Goal: Information Seeking & Learning: Learn about a topic

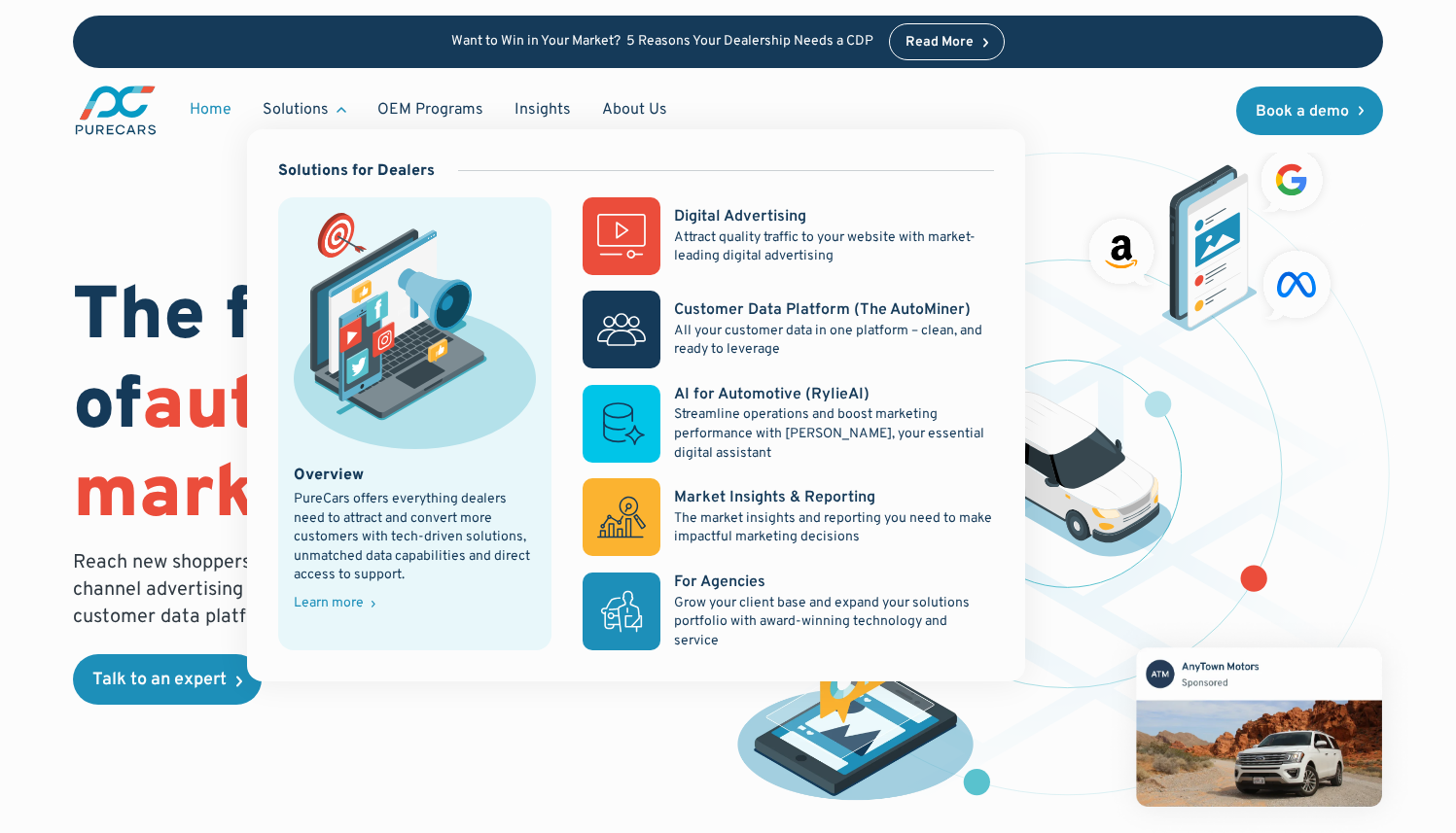
click at [296, 111] on div "Solutions" at bounding box center [295, 110] width 66 height 22
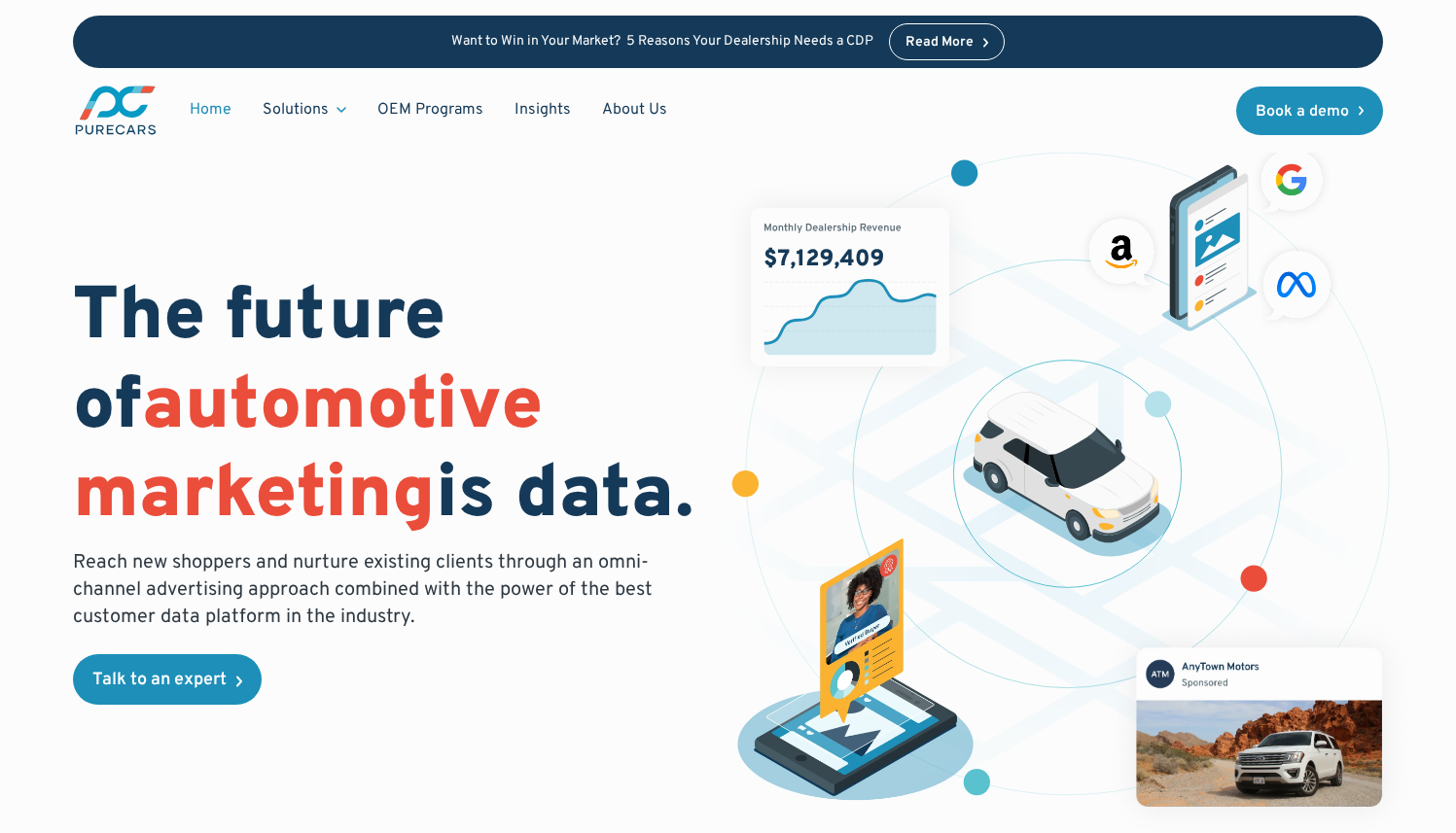
click at [296, 111] on div "Solutions" at bounding box center [295, 110] width 66 height 22
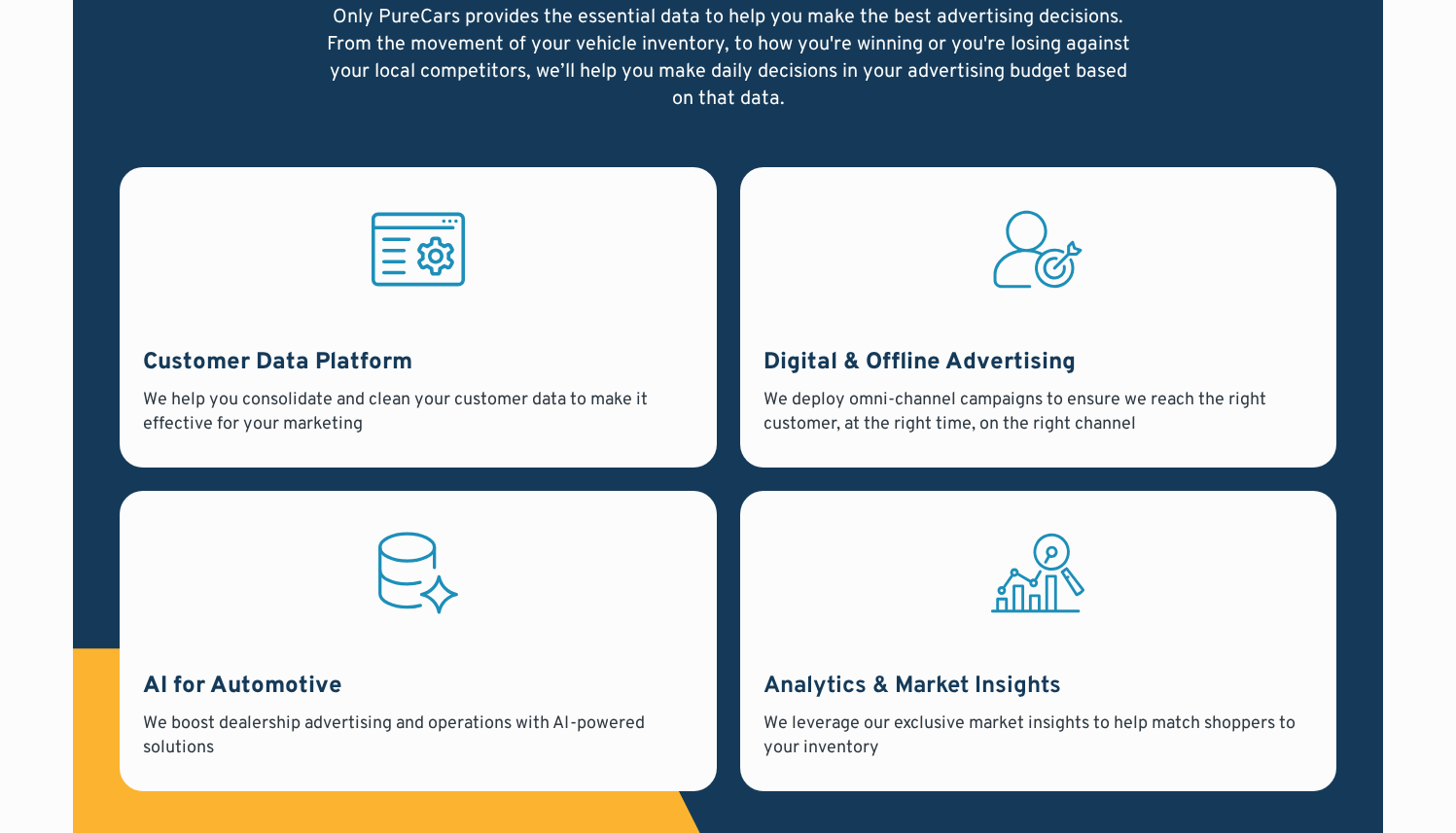
scroll to position [1852, 0]
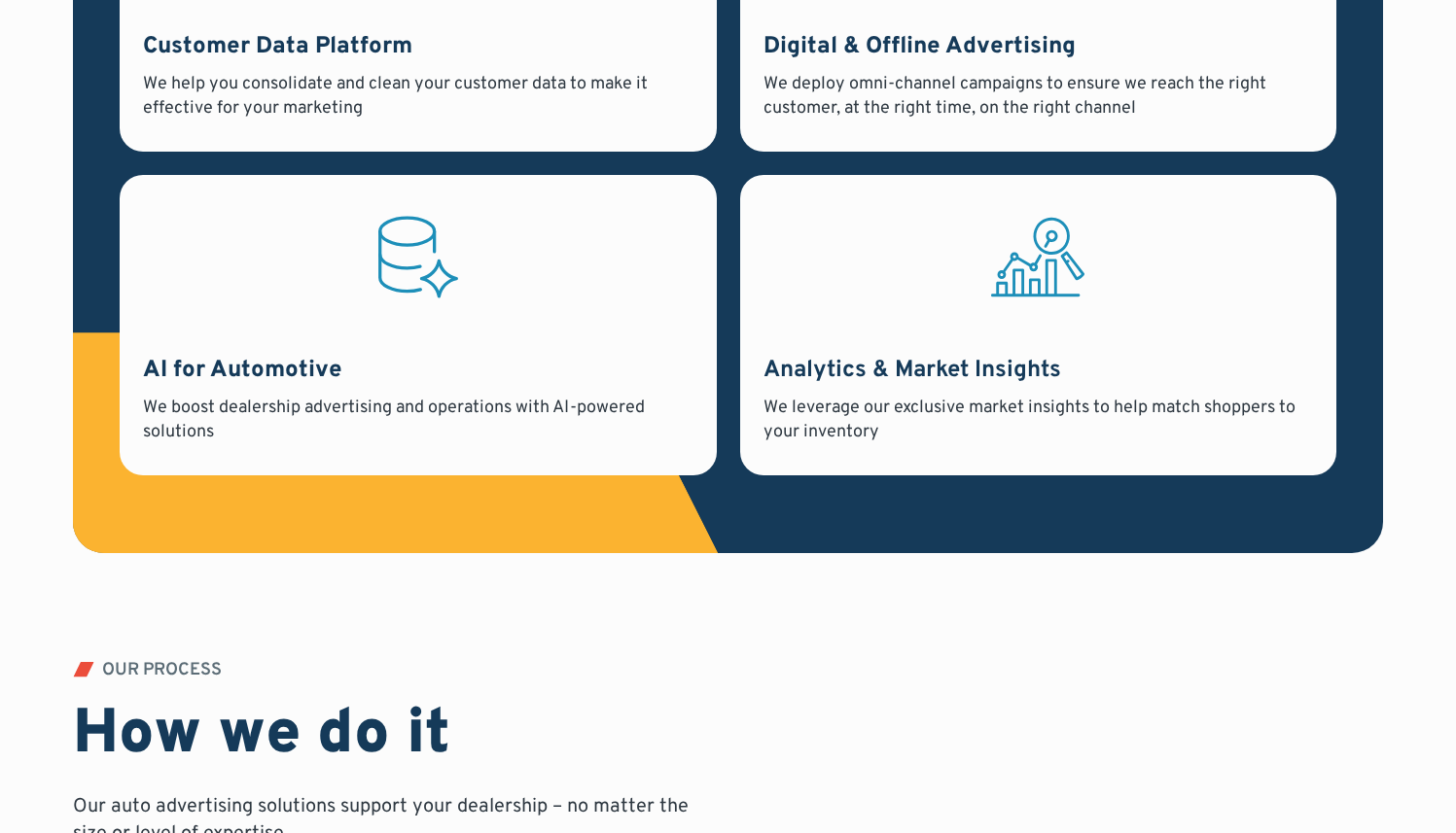
click at [438, 350] on div "AI for Automotive We boost dealership advertising and operations with AI-powere…" at bounding box center [418, 325] width 597 height 301
click at [408, 267] on icon at bounding box center [406, 249] width 54 height 37
click at [399, 416] on div "We boost dealership advertising and operations with AI-powered solutions" at bounding box center [418, 419] width 550 height 48
click at [398, 416] on div "We boost dealership advertising and operations with AI-powered solutions" at bounding box center [418, 419] width 550 height 48
click at [398, 418] on div "We boost dealership advertising and operations with AI-powered solutions" at bounding box center [418, 419] width 550 height 48
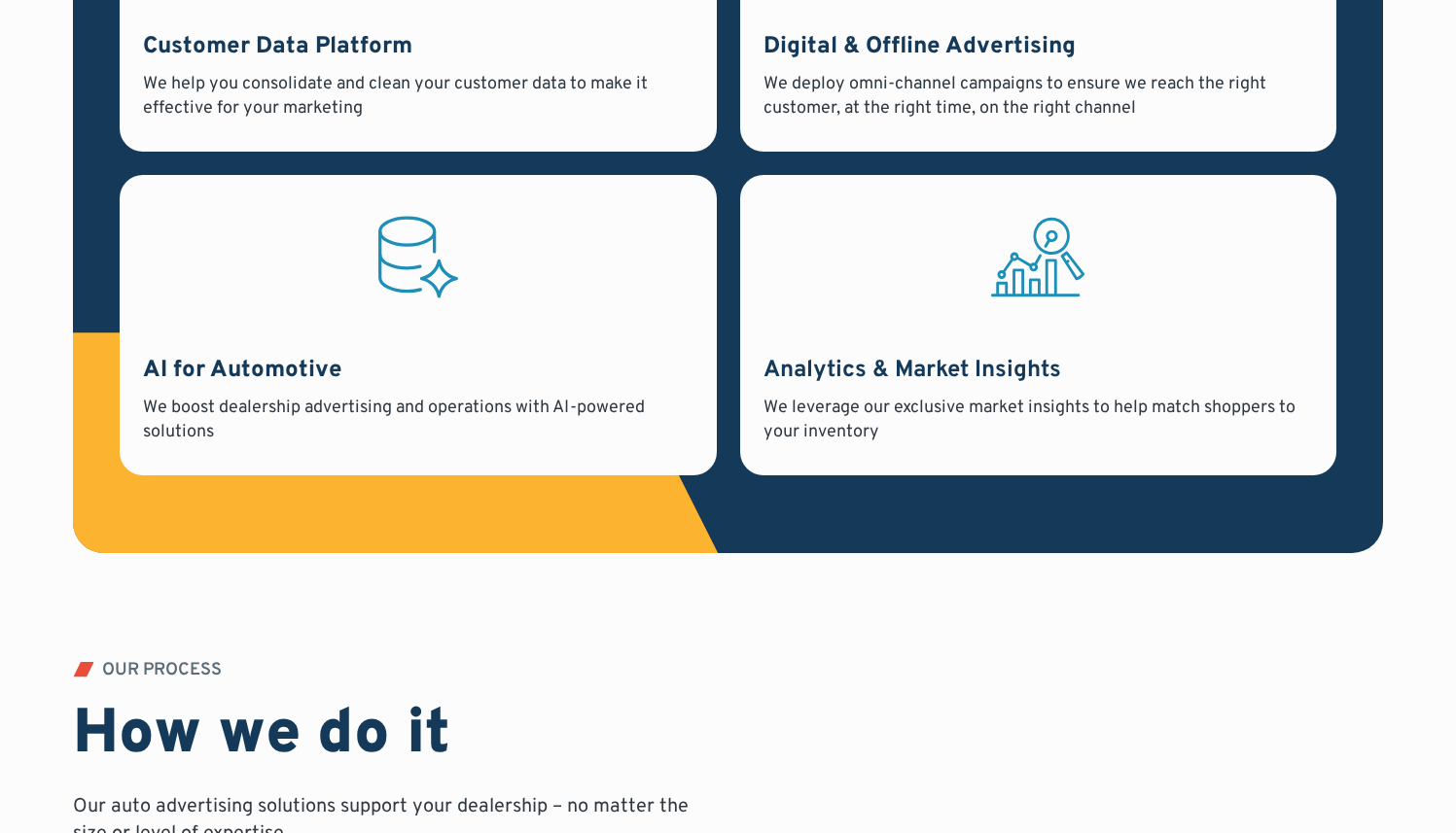
click at [397, 425] on div "We boost dealership advertising and operations with AI-powered solutions" at bounding box center [418, 419] width 550 height 48
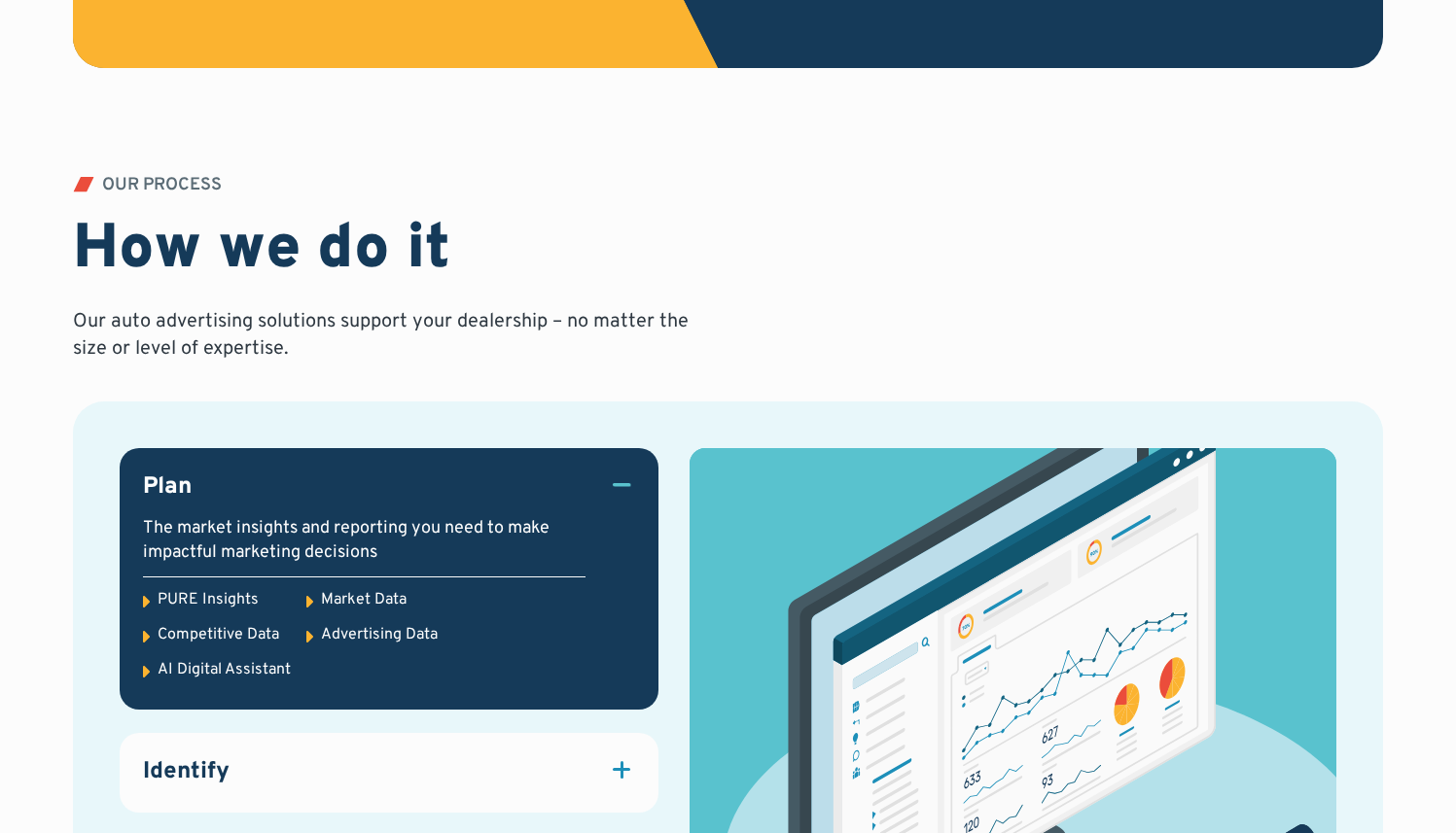
scroll to position [2817, 0]
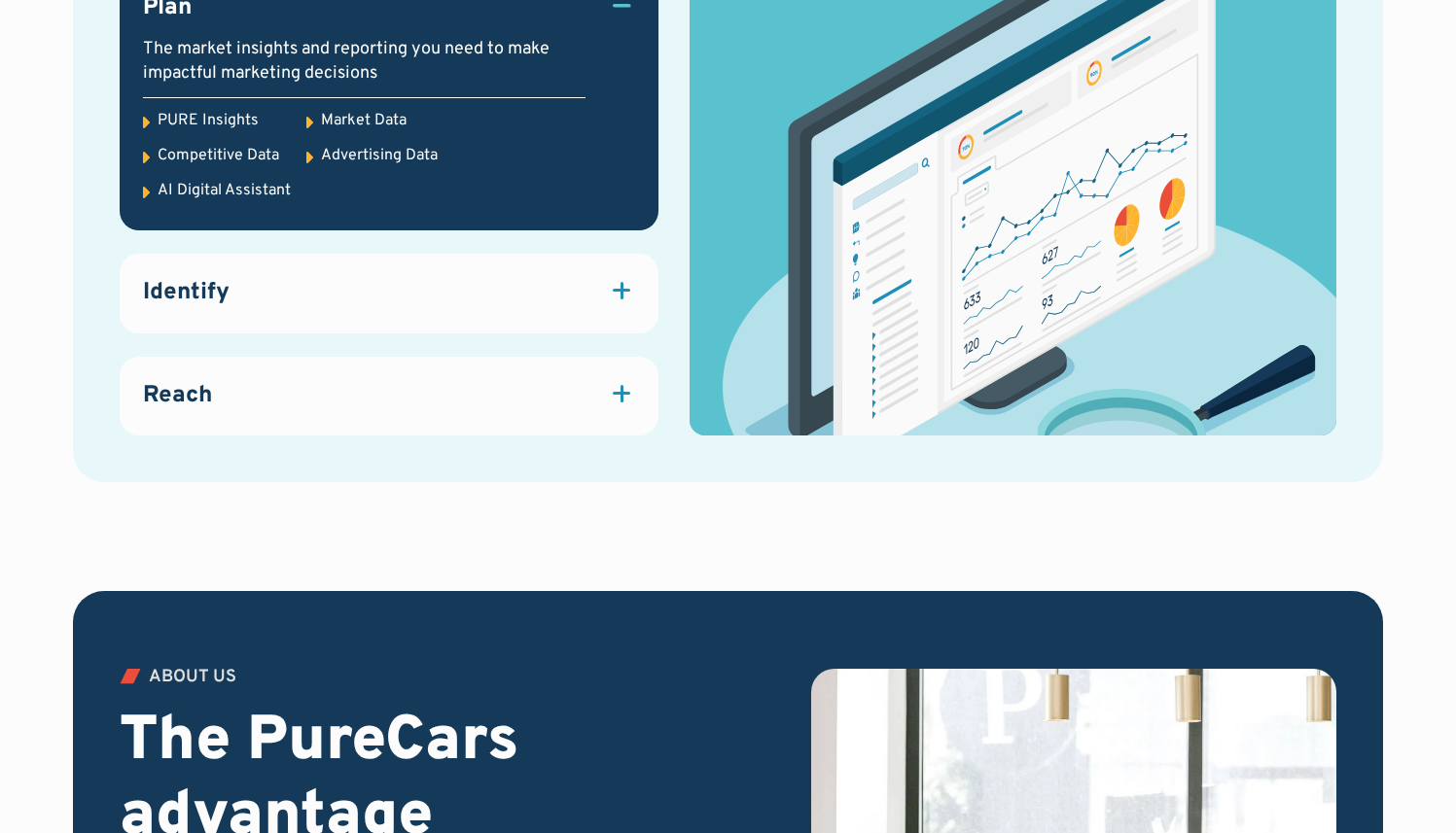
click at [225, 187] on div "AI Digital Assistant" at bounding box center [224, 191] width 134 height 22
click at [224, 187] on div "AI Digital Assistant" at bounding box center [224, 191] width 134 height 22
